Goal: Task Accomplishment & Management: Use online tool/utility

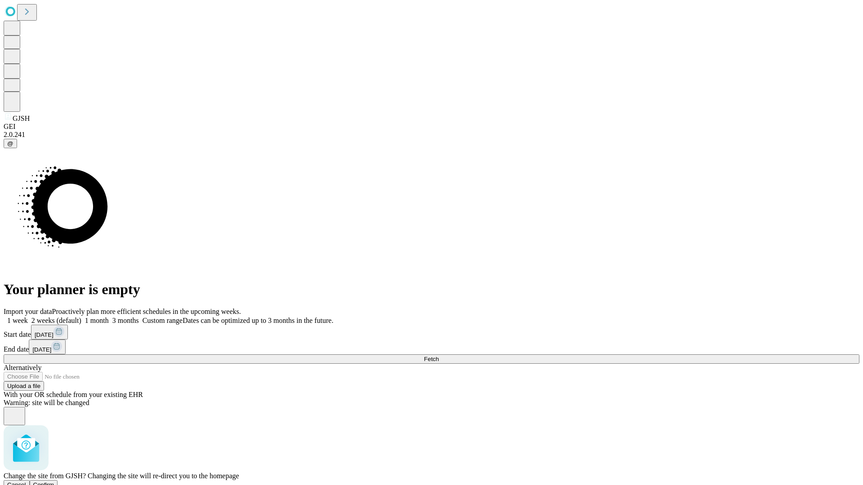
click at [54, 482] on span "Confirm" at bounding box center [43, 485] width 21 height 7
click at [28, 317] on label "1 week" at bounding box center [16, 321] width 24 height 8
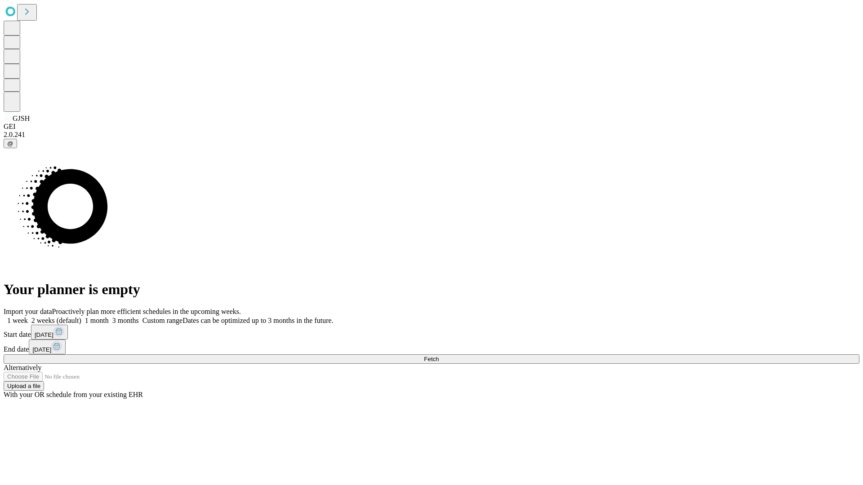
click at [439, 356] on span "Fetch" at bounding box center [431, 359] width 15 height 7
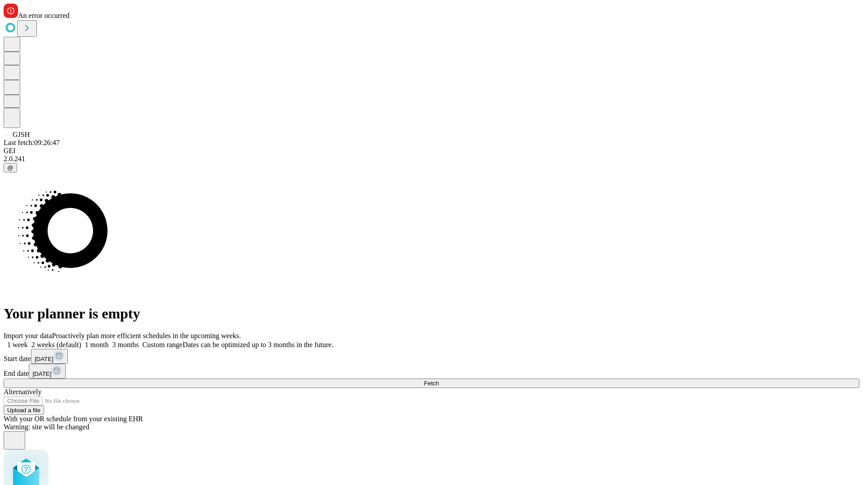
click at [28, 341] on label "1 week" at bounding box center [16, 345] width 24 height 8
click at [439, 380] on span "Fetch" at bounding box center [431, 383] width 15 height 7
click at [28, 341] on label "1 week" at bounding box center [16, 345] width 24 height 8
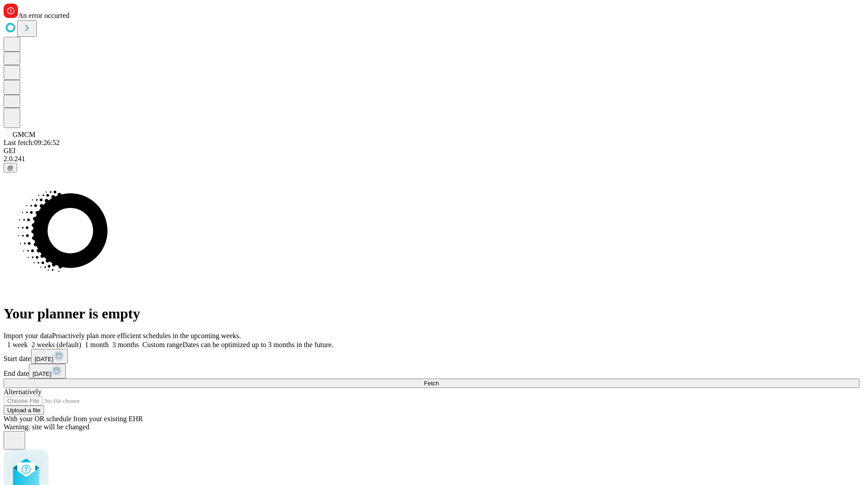
click at [439, 380] on span "Fetch" at bounding box center [431, 383] width 15 height 7
click at [28, 341] on label "1 week" at bounding box center [16, 345] width 24 height 8
click at [439, 380] on span "Fetch" at bounding box center [431, 383] width 15 height 7
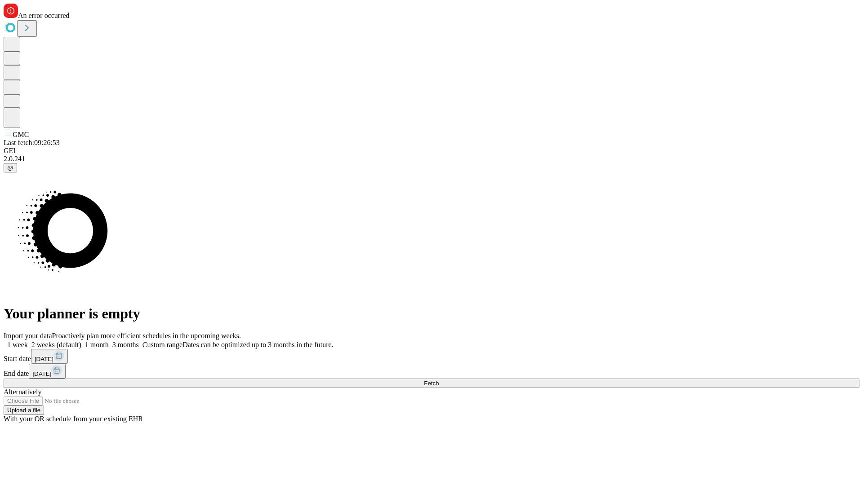
click at [28, 341] on label "1 week" at bounding box center [16, 345] width 24 height 8
click at [439, 380] on span "Fetch" at bounding box center [431, 383] width 15 height 7
click at [28, 341] on label "1 week" at bounding box center [16, 345] width 24 height 8
click at [439, 380] on span "Fetch" at bounding box center [431, 383] width 15 height 7
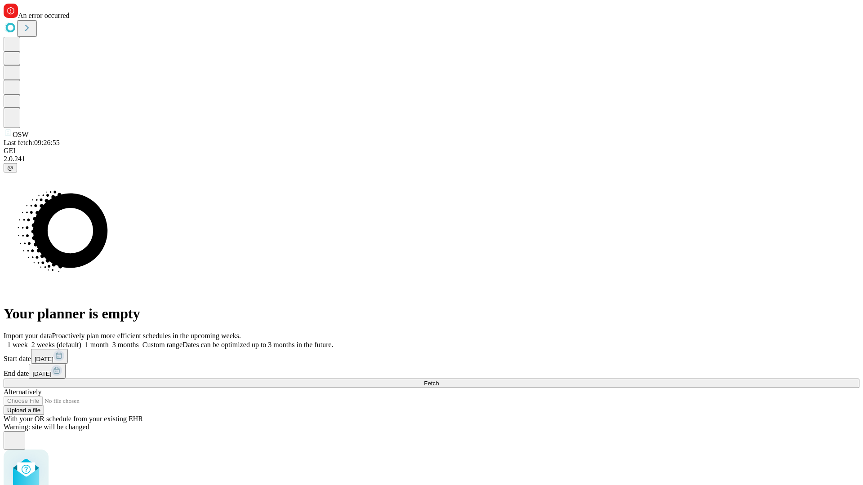
click at [28, 341] on label "1 week" at bounding box center [16, 345] width 24 height 8
click at [439, 380] on span "Fetch" at bounding box center [431, 383] width 15 height 7
click at [28, 341] on label "1 week" at bounding box center [16, 345] width 24 height 8
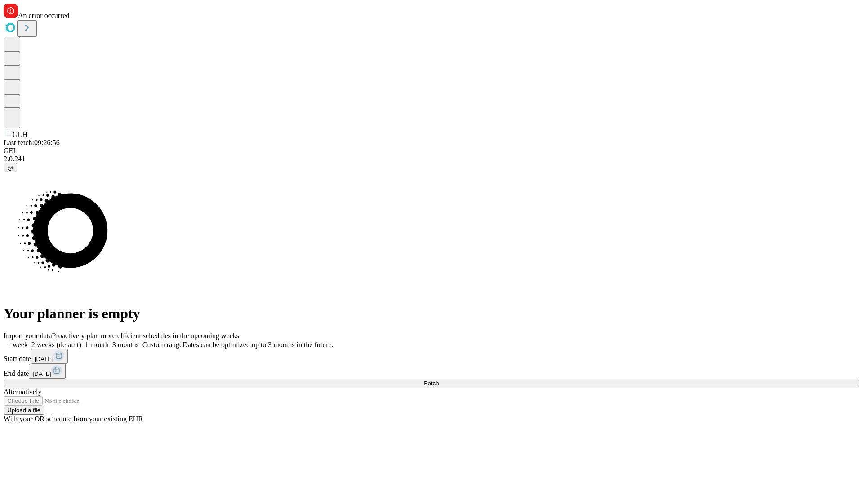
click at [439, 380] on span "Fetch" at bounding box center [431, 383] width 15 height 7
click at [28, 341] on label "1 week" at bounding box center [16, 345] width 24 height 8
click at [439, 380] on span "Fetch" at bounding box center [431, 383] width 15 height 7
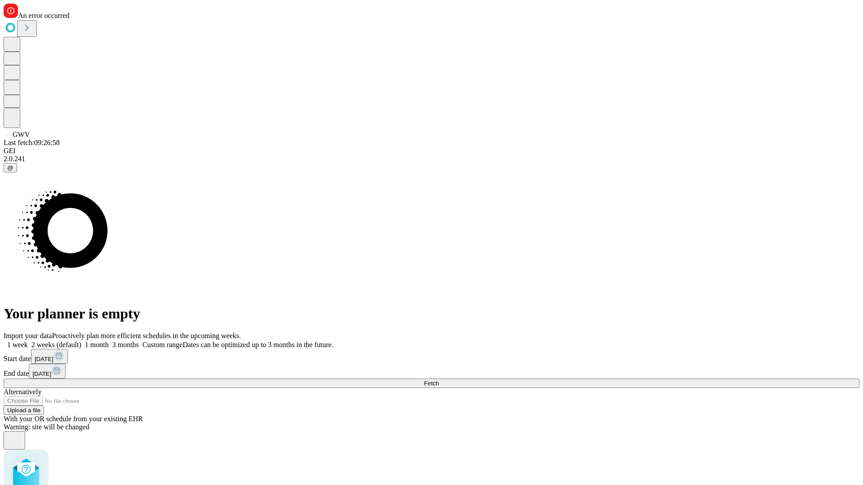
click at [28, 341] on label "1 week" at bounding box center [16, 345] width 24 height 8
click at [439, 380] on span "Fetch" at bounding box center [431, 383] width 15 height 7
